Goal: Task Accomplishment & Management: Use online tool/utility

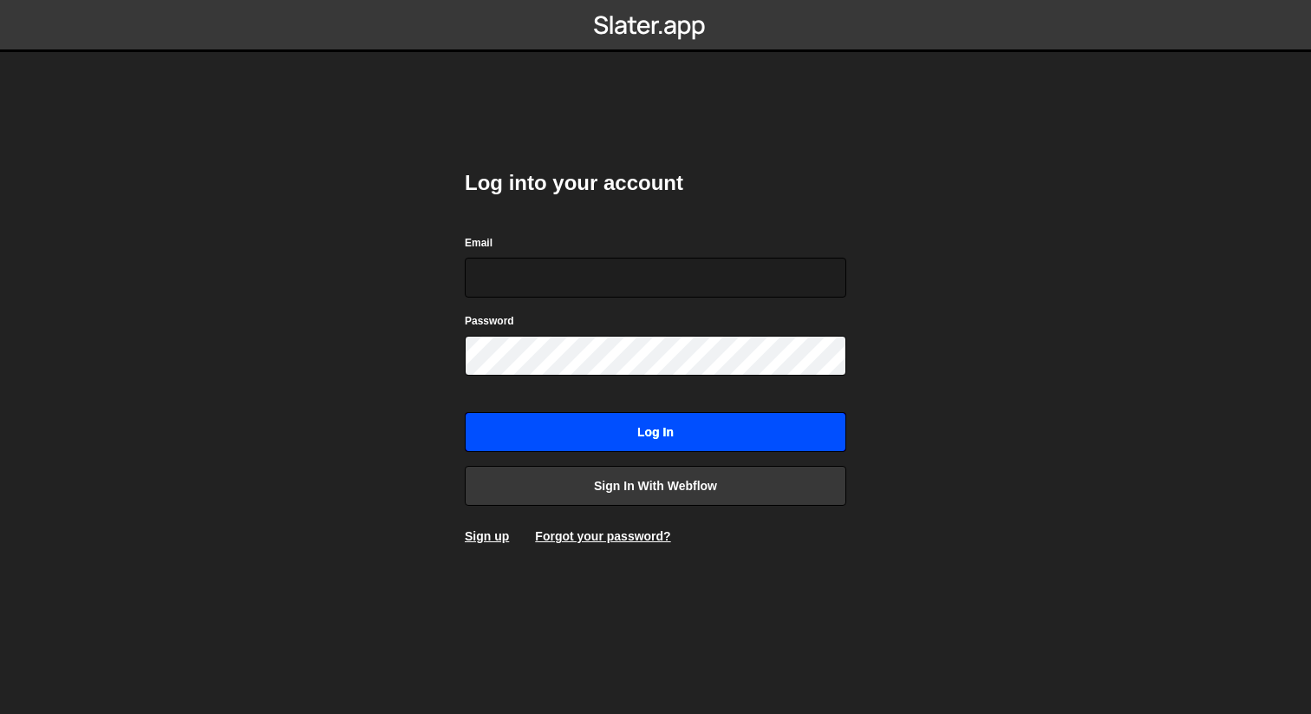
click at [592, 442] on input "Log in" at bounding box center [656, 432] width 382 height 40
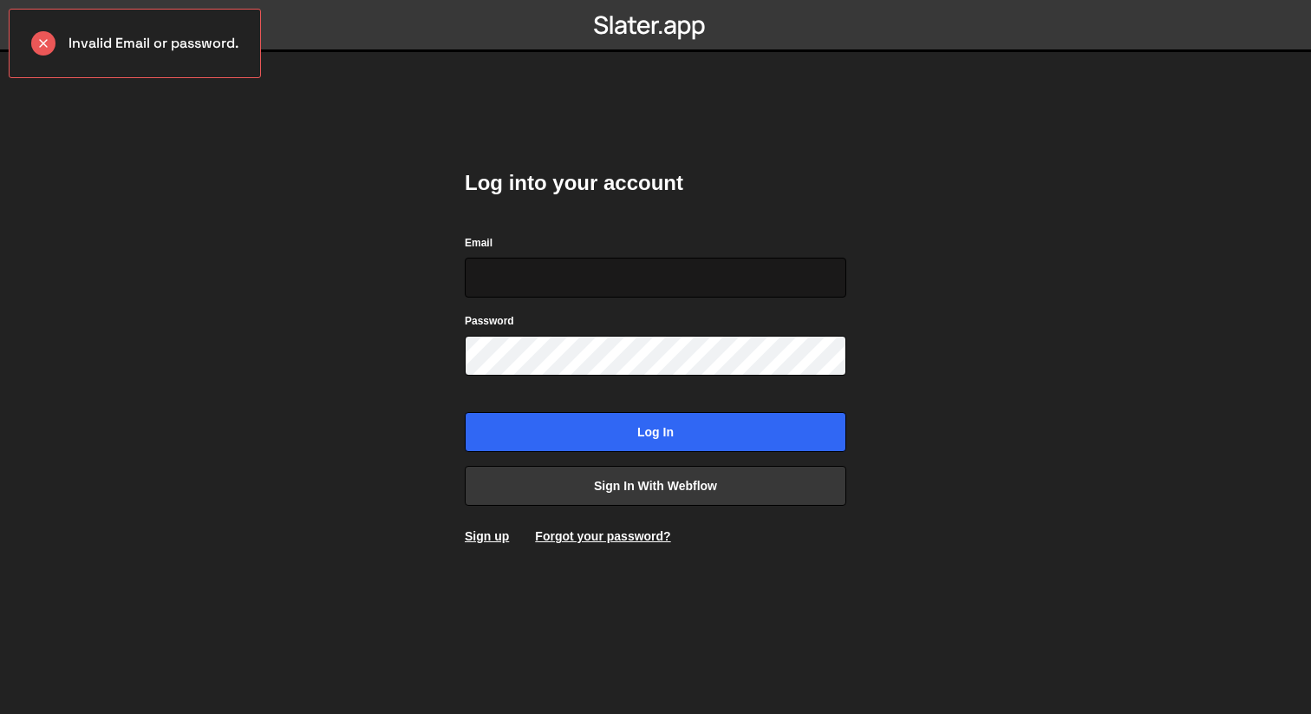
click at [615, 291] on input "Email" at bounding box center [656, 278] width 382 height 40
click at [660, 275] on input "Email" at bounding box center [656, 278] width 382 height 40
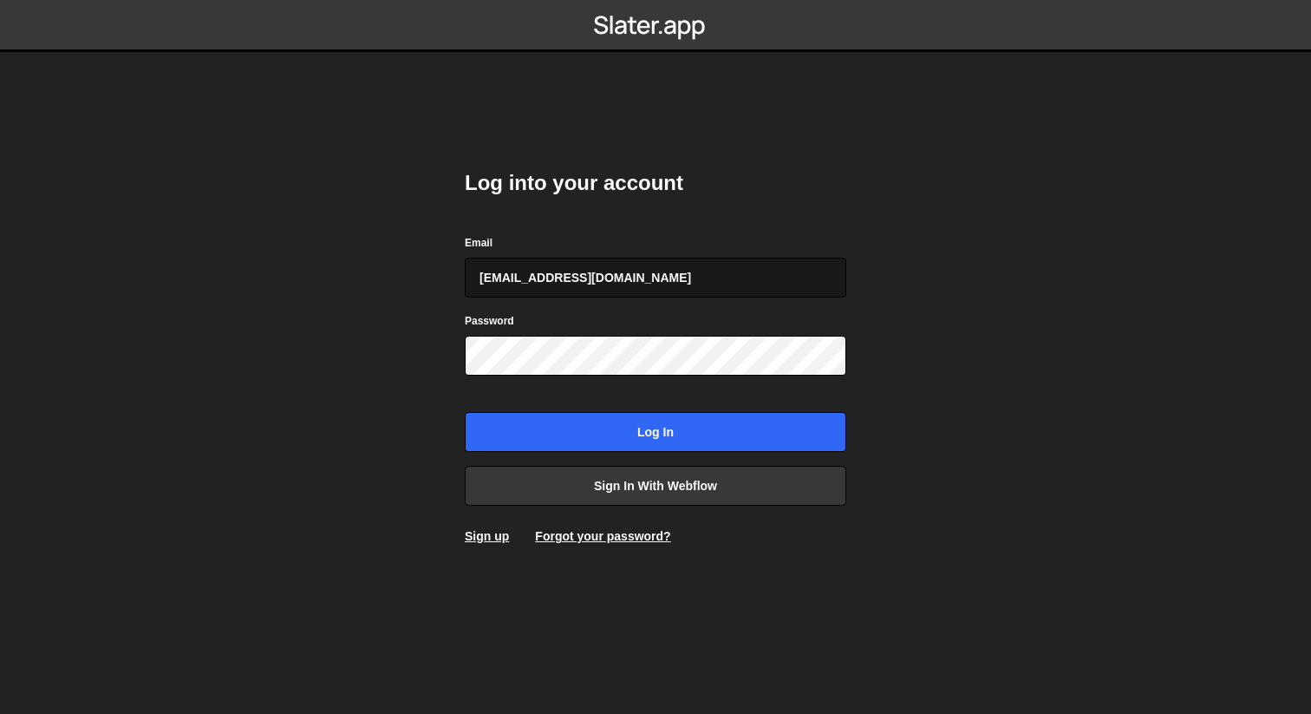
type input "tirtheshmotiwala@gmail.com"
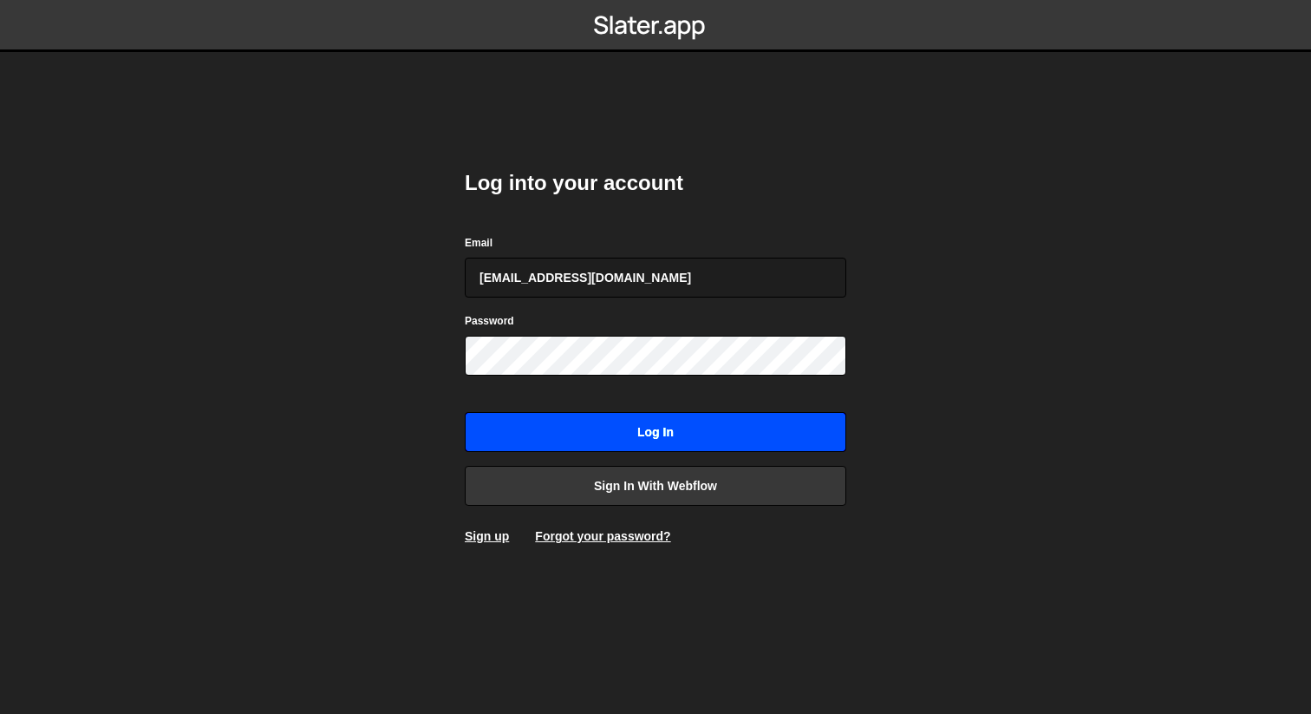
click at [755, 431] on input "Log in" at bounding box center [656, 432] width 382 height 40
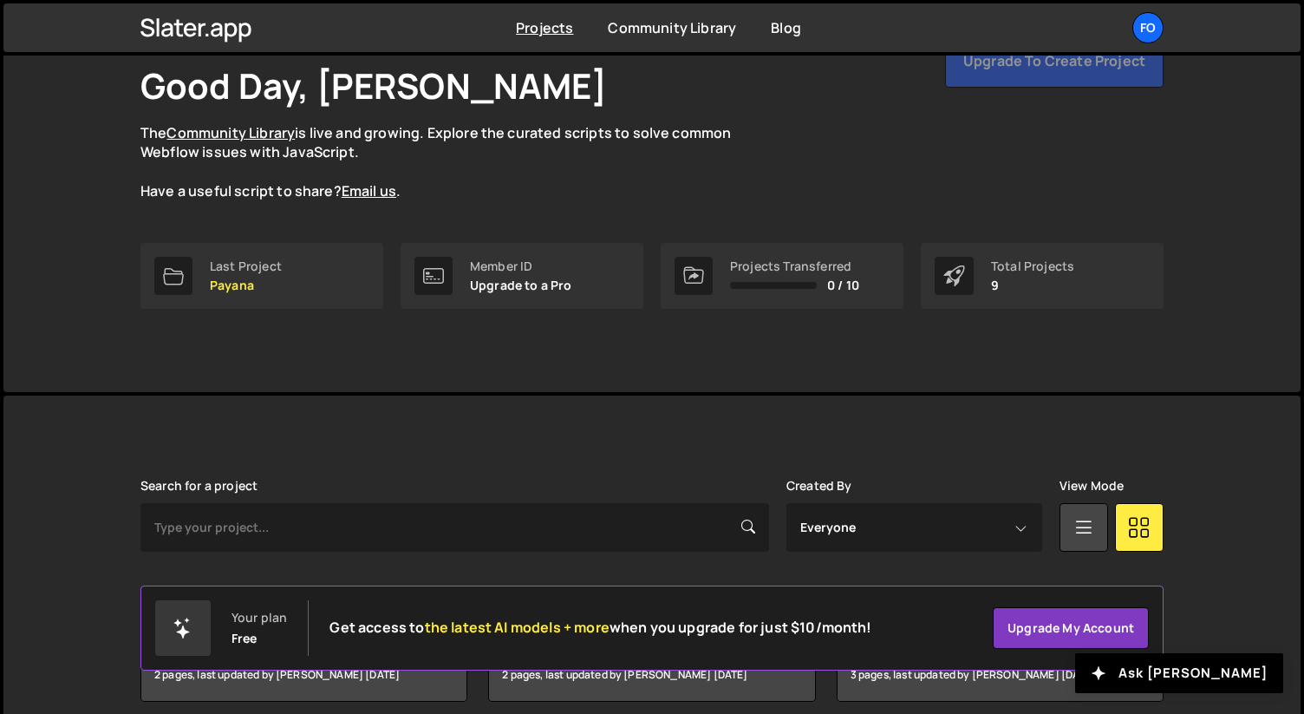
scroll to position [332, 0]
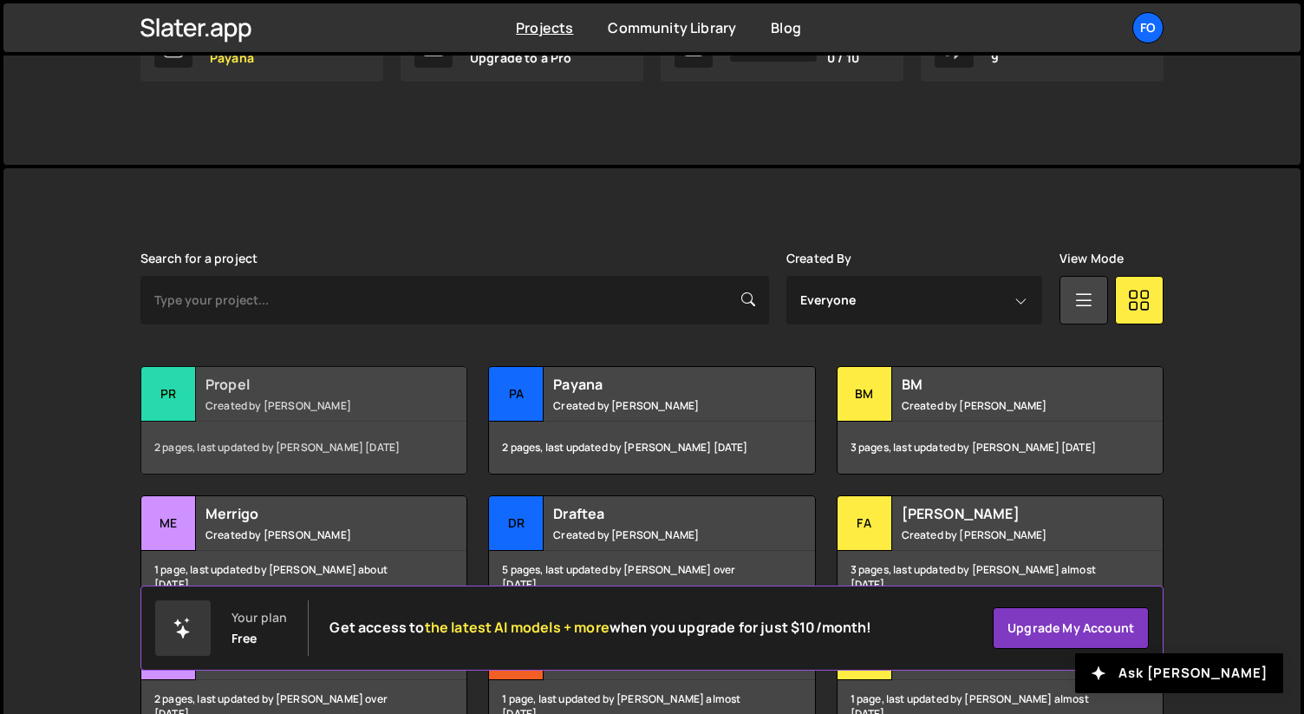
click at [382, 410] on small "Created by Fiorella Cisneros" at bounding box center [310, 405] width 209 height 15
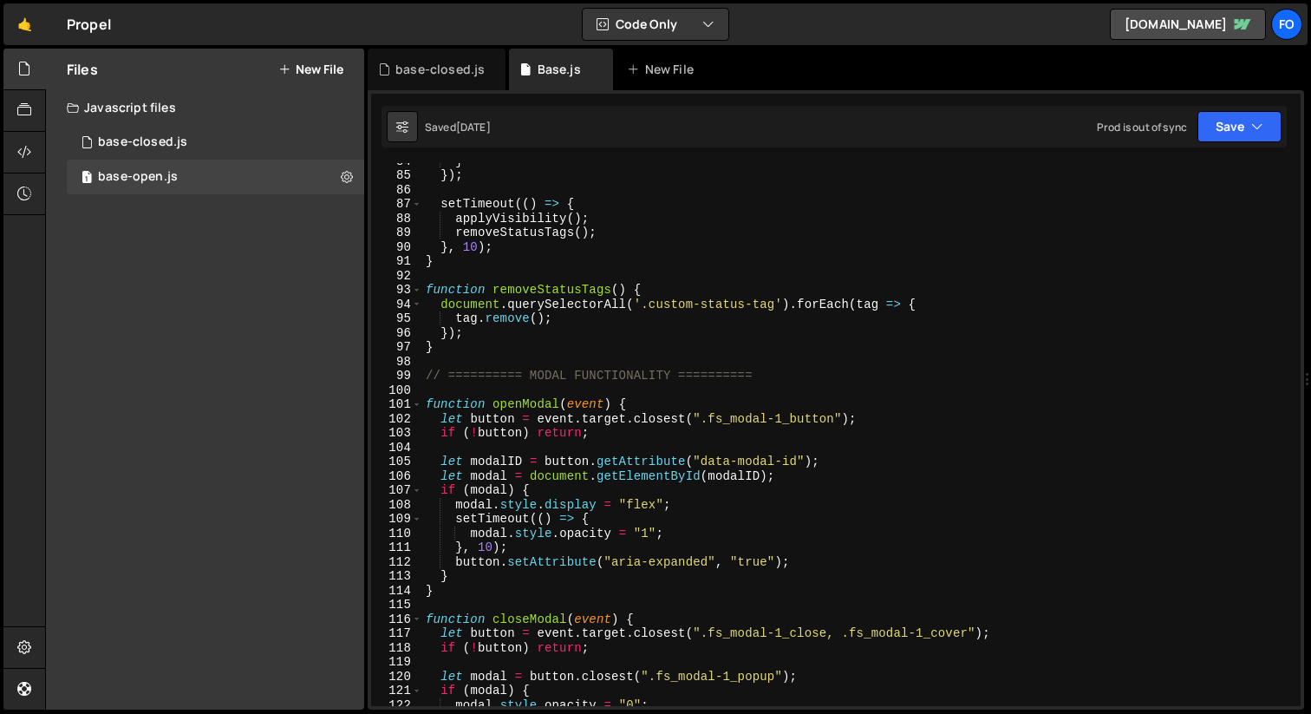
scroll to position [1180, 0]
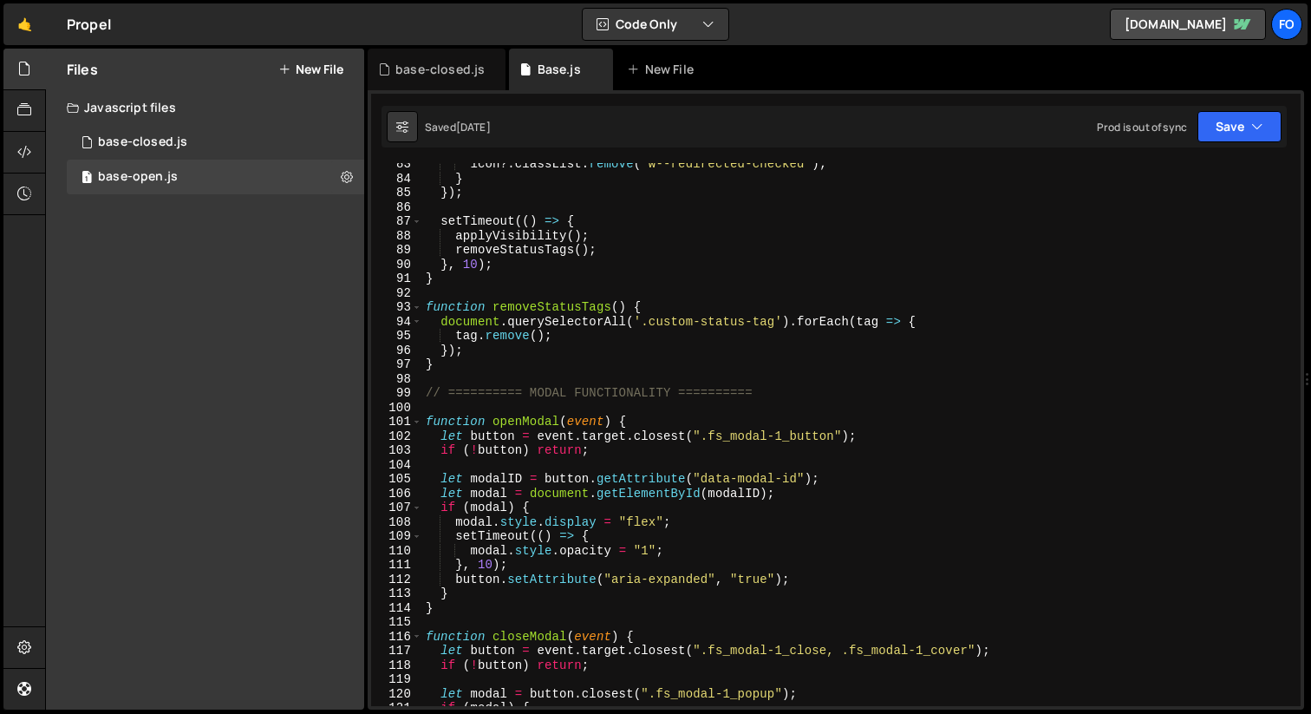
type textarea "function removeStatusTags() {"
click at [530, 309] on div "icon ?. classList . remove ( 'w--redirected-checked' ) ; } }) ; setTimeout (( )…" at bounding box center [858, 443] width 872 height 572
click at [539, 301] on div "icon ?. classList . remove ( 'w--redirected-checked' ) ; } }) ; setTimeout (( )…" at bounding box center [858, 443] width 872 height 572
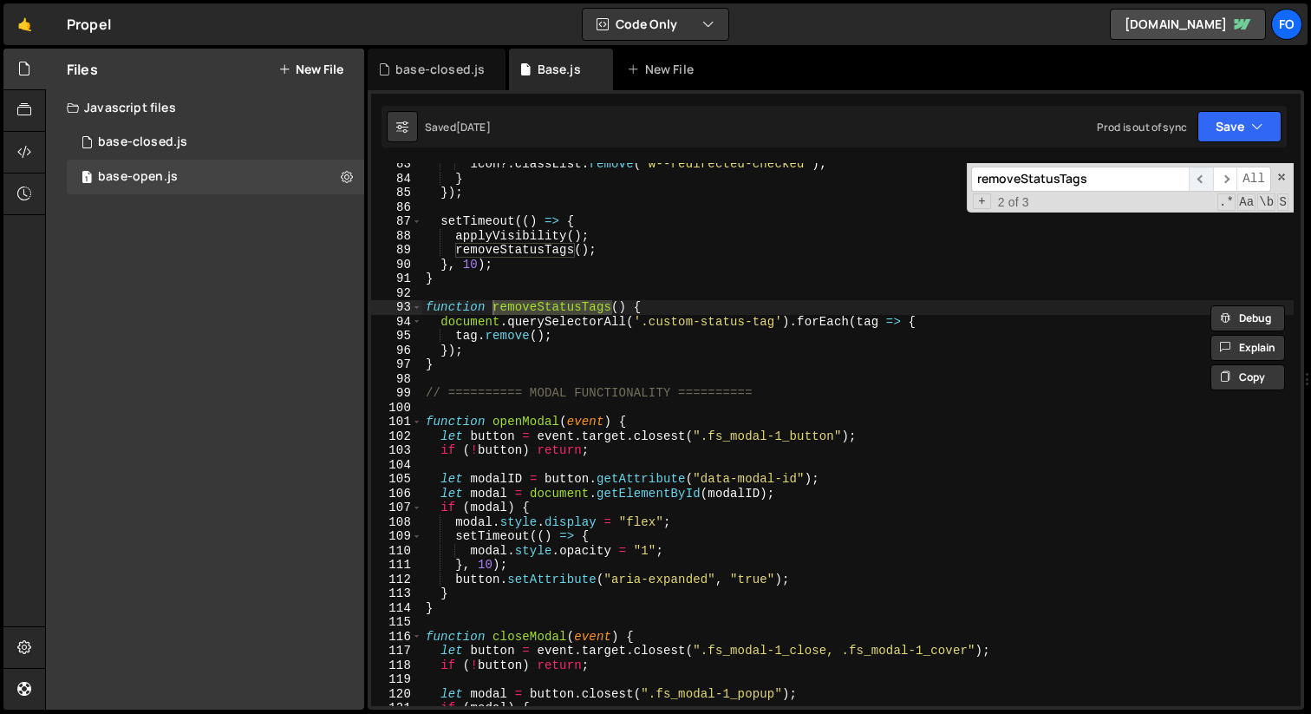
click at [1200, 178] on span "​" at bounding box center [1201, 179] width 24 height 25
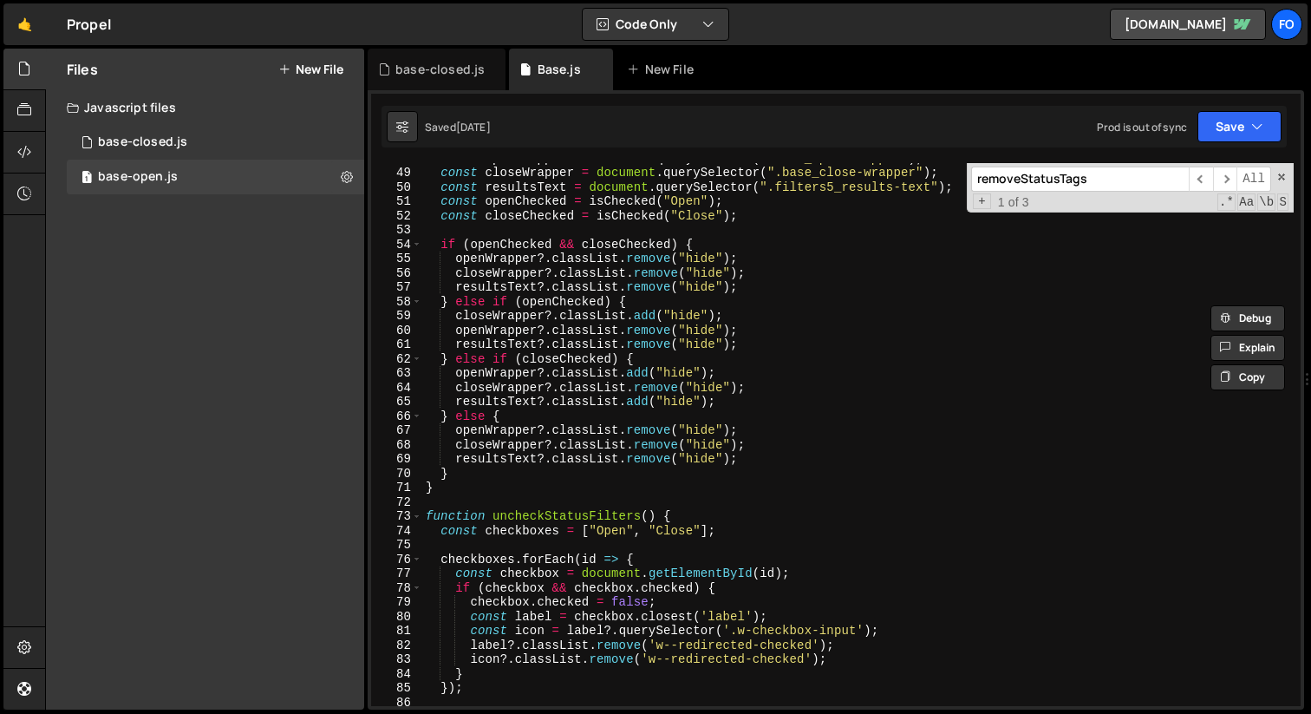
scroll to position [461, 0]
